Goal: Task Accomplishment & Management: Use online tool/utility

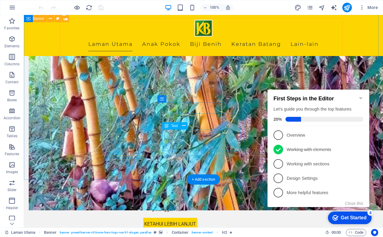
scroll to position [449, 0]
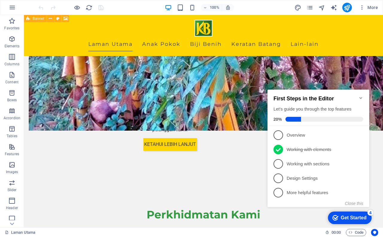
click at [361, 97] on icon "Minimize checklist" at bounding box center [360, 98] width 3 height 2
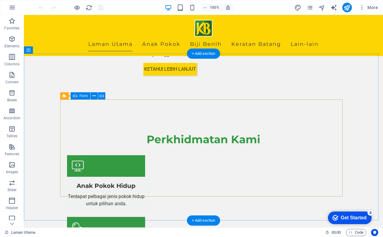
scroll to position [511, 0]
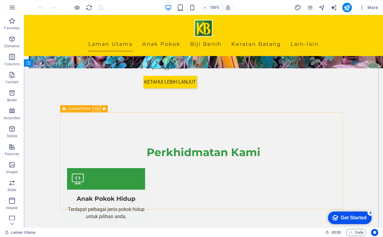
click at [97, 110] on icon at bounding box center [96, 109] width 3 height 6
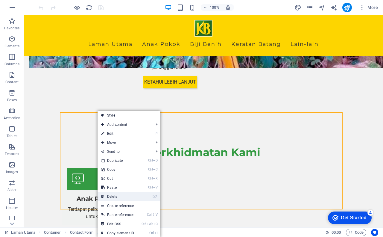
click at [120, 197] on link "⌦ Delete" at bounding box center [118, 196] width 40 height 9
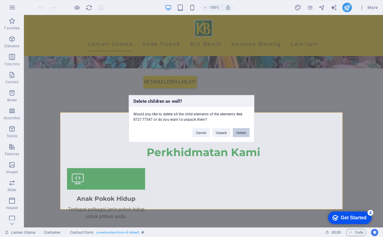
drag, startPoint x: 239, startPoint y: 132, endPoint x: 215, endPoint y: 118, distance: 27.9
click at [239, 132] on button "Delete" at bounding box center [241, 132] width 17 height 9
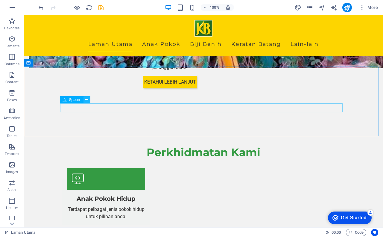
click at [87, 99] on icon at bounding box center [86, 100] width 3 height 6
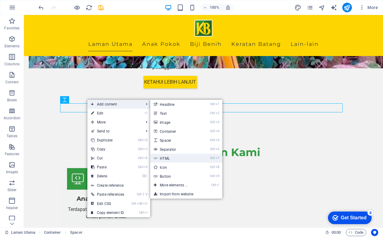
click at [169, 159] on link "Ctrl 7 HTML" at bounding box center [174, 157] width 49 height 9
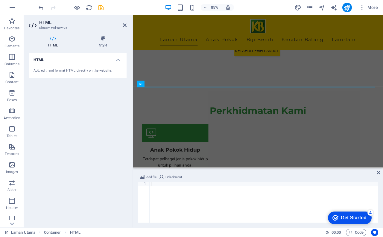
click at [64, 72] on div "Add, edit, and format HTML directly on the website." at bounding box center [78, 70] width 88 height 5
click at [55, 40] on icon at bounding box center [53, 38] width 48 height 6
click at [56, 43] on h4 "HTML" at bounding box center [54, 41] width 51 height 13
click at [152, 84] on span "HTML" at bounding box center [149, 83] width 8 height 3
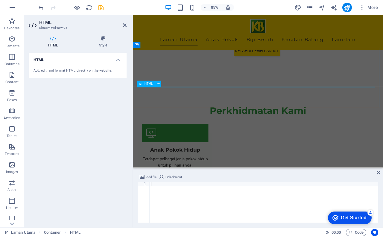
click at [152, 84] on span "HTML" at bounding box center [149, 83] width 8 height 3
click at [157, 84] on icon at bounding box center [158, 83] width 3 height 5
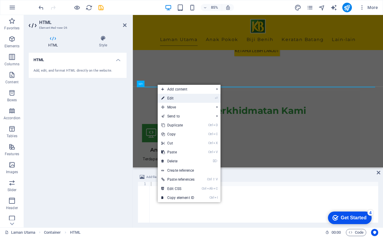
click at [165, 98] on link "⏎ Edit" at bounding box center [178, 98] width 40 height 9
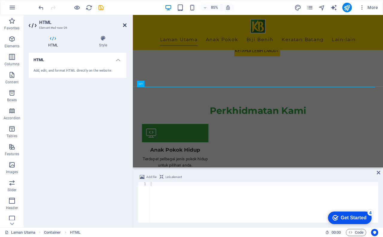
click at [124, 23] on icon at bounding box center [125, 25] width 4 height 5
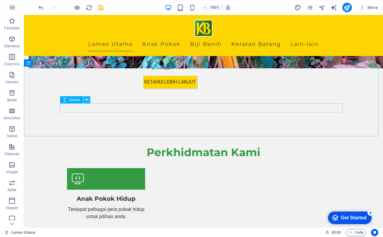
click at [86, 99] on icon at bounding box center [86, 100] width 3 height 6
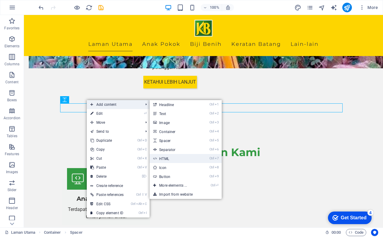
click at [168, 159] on link "Ctrl 7 HTML" at bounding box center [174, 158] width 49 height 9
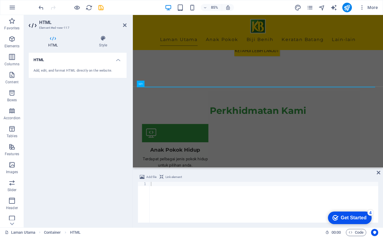
click at [118, 62] on h4 "HTML" at bounding box center [78, 58] width 98 height 11
click at [118, 62] on h4 "HTML" at bounding box center [78, 60] width 98 height 14
click at [118, 62] on h4 "HTML" at bounding box center [78, 58] width 98 height 11
click at [118, 62] on h4 "HTML" at bounding box center [78, 60] width 98 height 14
click at [73, 69] on div "Add, edit, and format HTML directly on the website." at bounding box center [78, 70] width 88 height 5
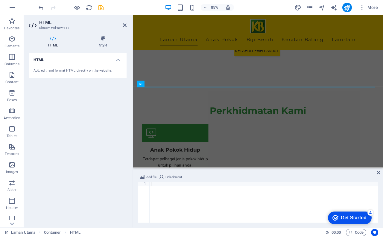
click at [73, 69] on div "Add, edit, and format HTML directly on the website." at bounding box center [78, 70] width 88 height 5
click at [100, 38] on icon at bounding box center [103, 38] width 47 height 6
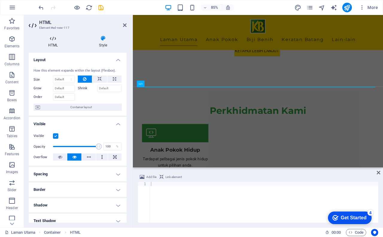
click at [54, 42] on h4 "HTML" at bounding box center [54, 41] width 51 height 13
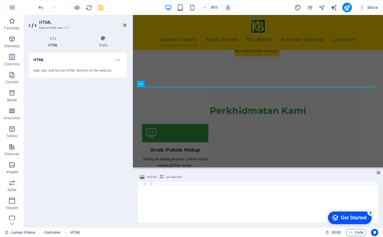
click at [61, 71] on div "Add, edit, and format HTML directly on the website." at bounding box center [78, 70] width 88 height 5
click at [151, 84] on span "HTML" at bounding box center [149, 83] width 8 height 3
click at [159, 84] on icon at bounding box center [158, 83] width 3 height 5
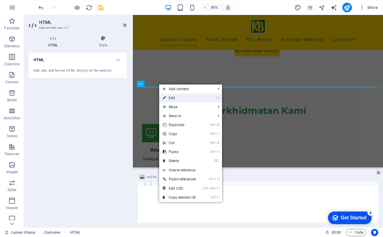
click at [174, 97] on link "⏎ Edit" at bounding box center [179, 97] width 40 height 9
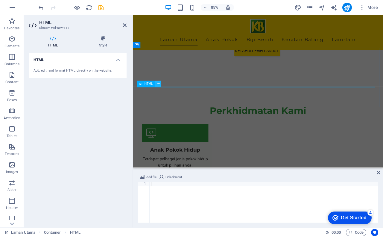
click at [158, 84] on icon at bounding box center [158, 83] width 3 height 5
click at [355, 233] on span "Code" at bounding box center [356, 232] width 15 height 7
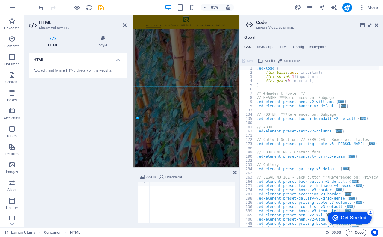
scroll to position [391, 0]
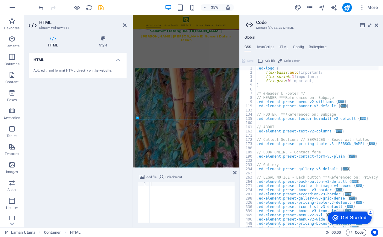
click at [355, 231] on span "Code" at bounding box center [356, 232] width 15 height 7
click at [376, 23] on icon at bounding box center [377, 25] width 4 height 5
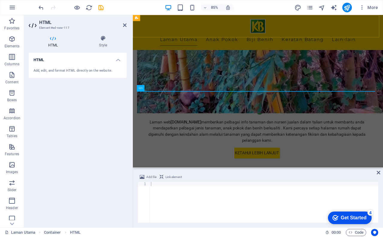
scroll to position [506, 0]
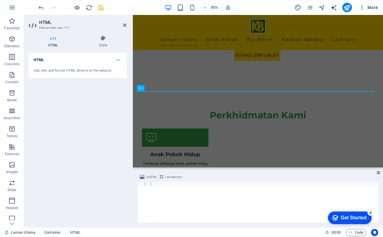
click at [0, 0] on span "More" at bounding box center [0, 0] width 0 height 0
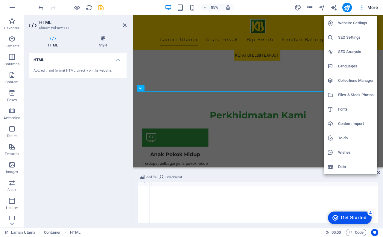
click at [43, 8] on div at bounding box center [191, 118] width 383 height 237
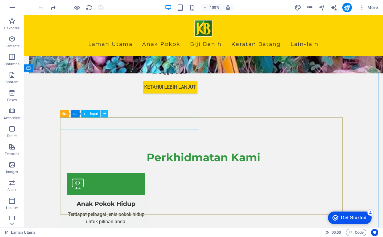
click at [102, 115] on button at bounding box center [104, 113] width 7 height 7
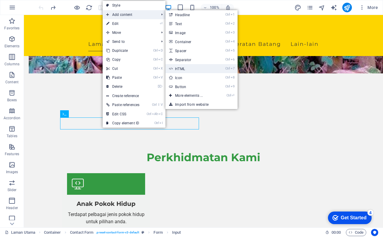
click at [183, 67] on link "Ctrl 7 HTML" at bounding box center [189, 68] width 49 height 9
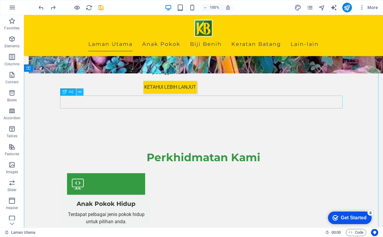
click at [82, 91] on button at bounding box center [79, 91] width 7 height 7
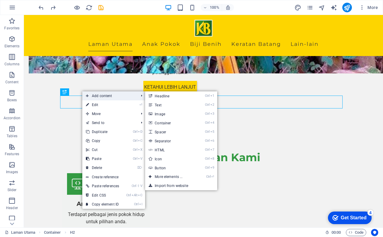
click at [114, 96] on span "Add content" at bounding box center [109, 95] width 54 height 9
click at [163, 150] on link "Ctrl 7 HTML" at bounding box center [169, 149] width 49 height 9
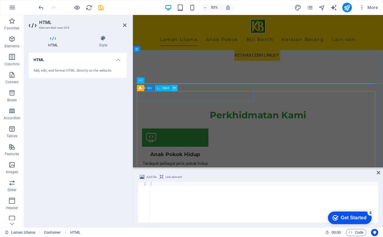
click at [176, 87] on button at bounding box center [174, 88] width 6 height 6
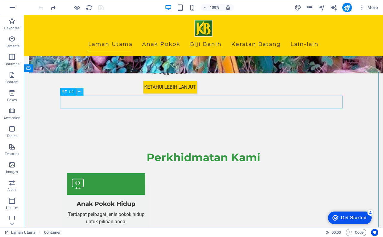
click at [79, 93] on icon at bounding box center [79, 92] width 3 height 6
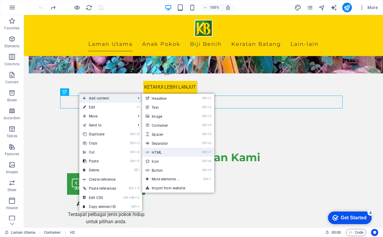
click at [163, 150] on link "Ctrl 7 HTML" at bounding box center [166, 151] width 49 height 9
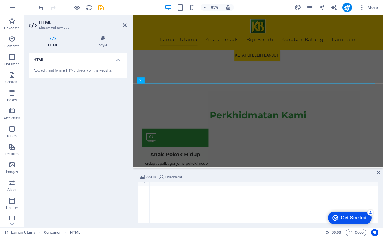
type textarea "<script type="text/javascript" src="[URL][DOMAIN_NAME]"></script>"
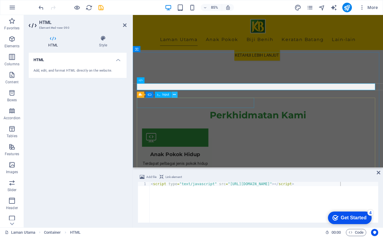
click at [173, 95] on icon at bounding box center [174, 94] width 3 height 5
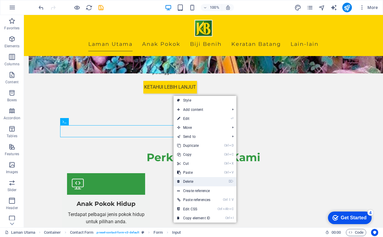
drag, startPoint x: 195, startPoint y: 180, endPoint x: 171, endPoint y: 165, distance: 28.5
click at [195, 180] on link "⌦ Delete" at bounding box center [194, 181] width 40 height 9
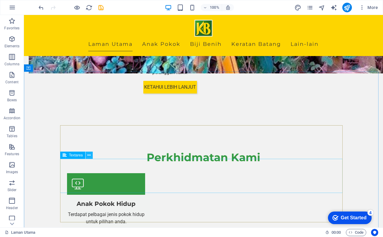
click at [89, 153] on icon at bounding box center [88, 155] width 3 height 6
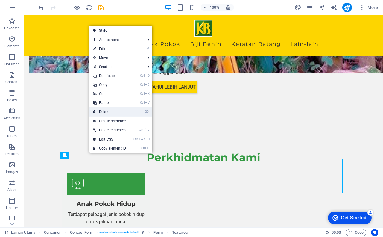
click at [123, 108] on link "⌦ Delete" at bounding box center [109, 111] width 40 height 9
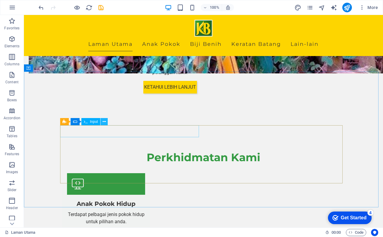
click at [105, 121] on icon at bounding box center [104, 121] width 3 height 6
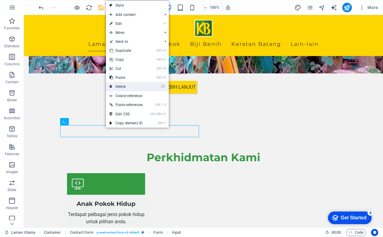
click at [137, 86] on link "⌦ Delete" at bounding box center [126, 86] width 40 height 9
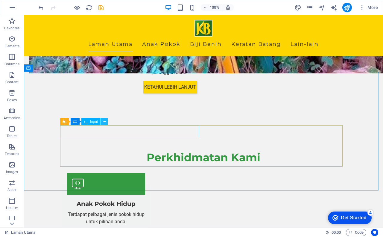
click at [107, 122] on button at bounding box center [104, 121] width 7 height 7
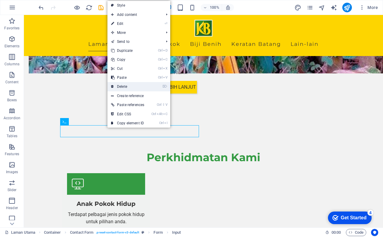
click at [132, 85] on link "⌦ Delete" at bounding box center [127, 86] width 40 height 9
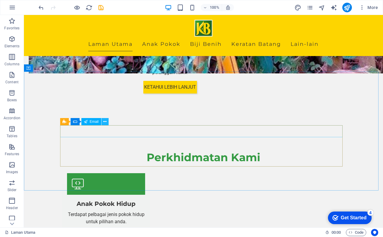
click at [106, 122] on icon at bounding box center [104, 121] width 3 height 6
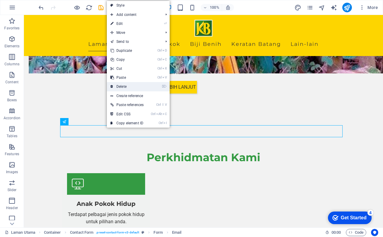
click at [144, 86] on link "⌦ Delete" at bounding box center [127, 86] width 40 height 9
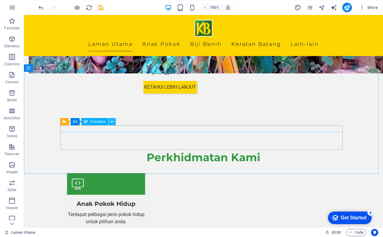
click at [114, 121] on icon at bounding box center [111, 121] width 3 height 6
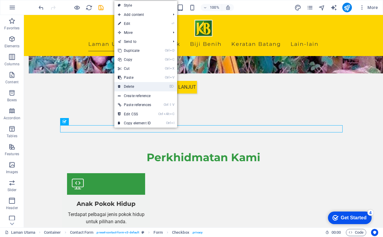
click at [138, 86] on link "⌦ Delete" at bounding box center [134, 86] width 40 height 9
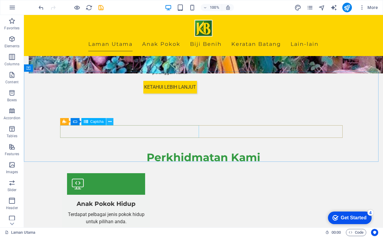
click at [112, 119] on button at bounding box center [109, 121] width 7 height 7
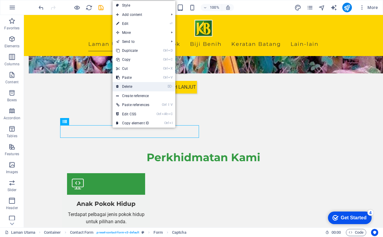
click at [139, 85] on link "⌦ Delete" at bounding box center [132, 86] width 40 height 9
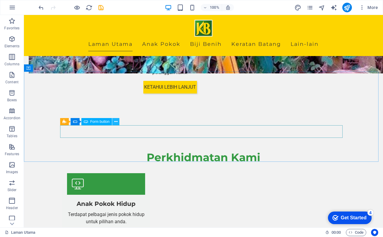
click at [115, 121] on icon at bounding box center [115, 121] width 3 height 6
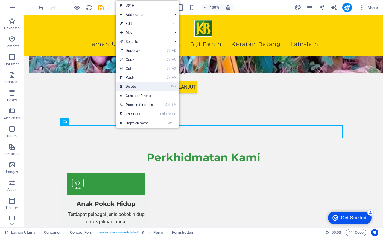
click at [139, 87] on link "⌦ Delete" at bounding box center [136, 86] width 40 height 9
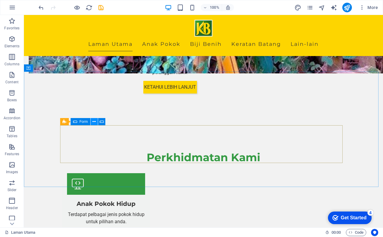
click at [94, 120] on icon at bounding box center [93, 121] width 3 height 6
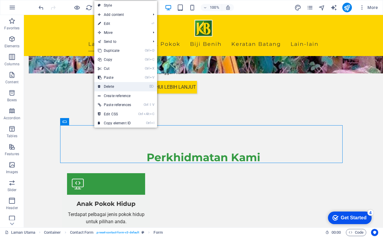
click at [119, 86] on link "⌦ Delete" at bounding box center [114, 86] width 40 height 9
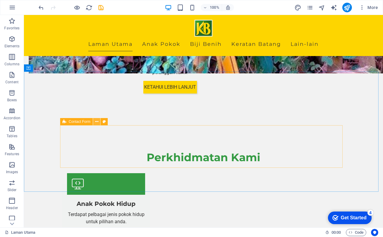
click at [99, 123] on button at bounding box center [96, 121] width 7 height 7
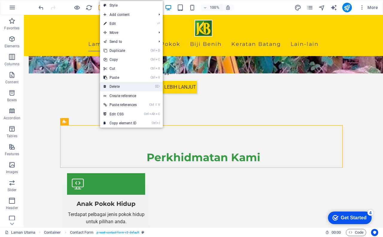
click at [124, 86] on link "⌦ Delete" at bounding box center [120, 86] width 40 height 9
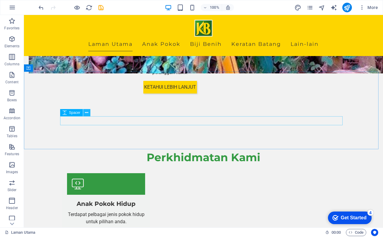
click at [87, 112] on icon at bounding box center [86, 112] width 3 height 6
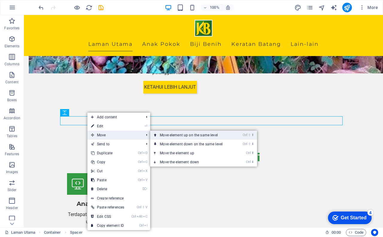
click at [181, 136] on link "Ctrl ⇧ ⬆ Move element up on the same level" at bounding box center [192, 134] width 84 height 9
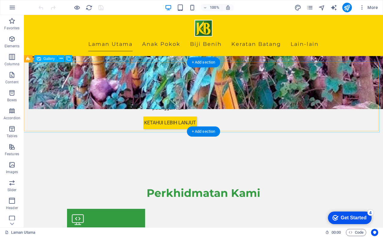
scroll to position [482, 0]
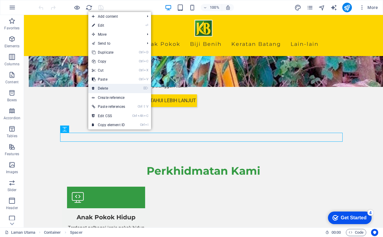
click at [111, 87] on link "⌦ Delete" at bounding box center [108, 88] width 40 height 9
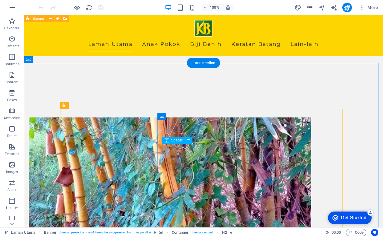
scroll to position [239, 0]
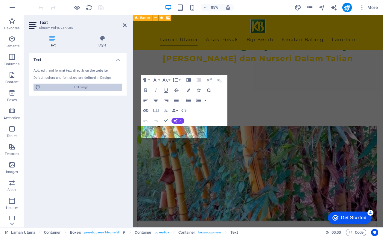
drag, startPoint x: 89, startPoint y: 86, endPoint x: 188, endPoint y: 172, distance: 131.3
click at [89, 86] on span "Edit design" at bounding box center [80, 86] width 77 height 7
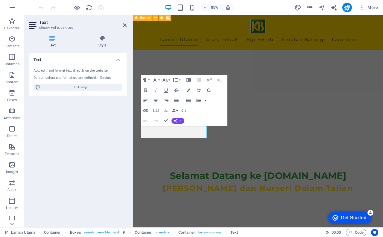
select select "600"
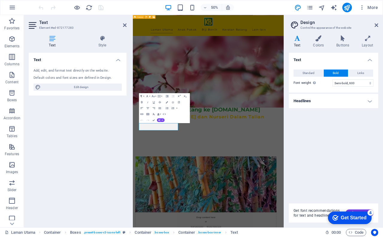
click at [368, 102] on h4 "Headlines" at bounding box center [333, 101] width 89 height 14
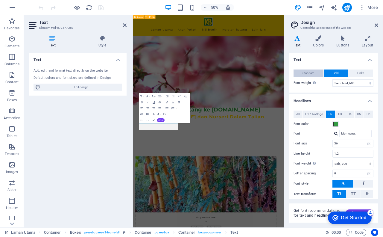
click at [316, 72] on button "Standard" at bounding box center [308, 72] width 30 height 7
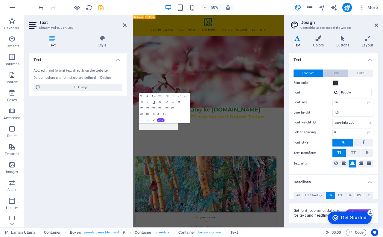
click at [337, 72] on span "Bold" at bounding box center [336, 72] width 6 height 7
